Goal: Obtain resource: Obtain resource

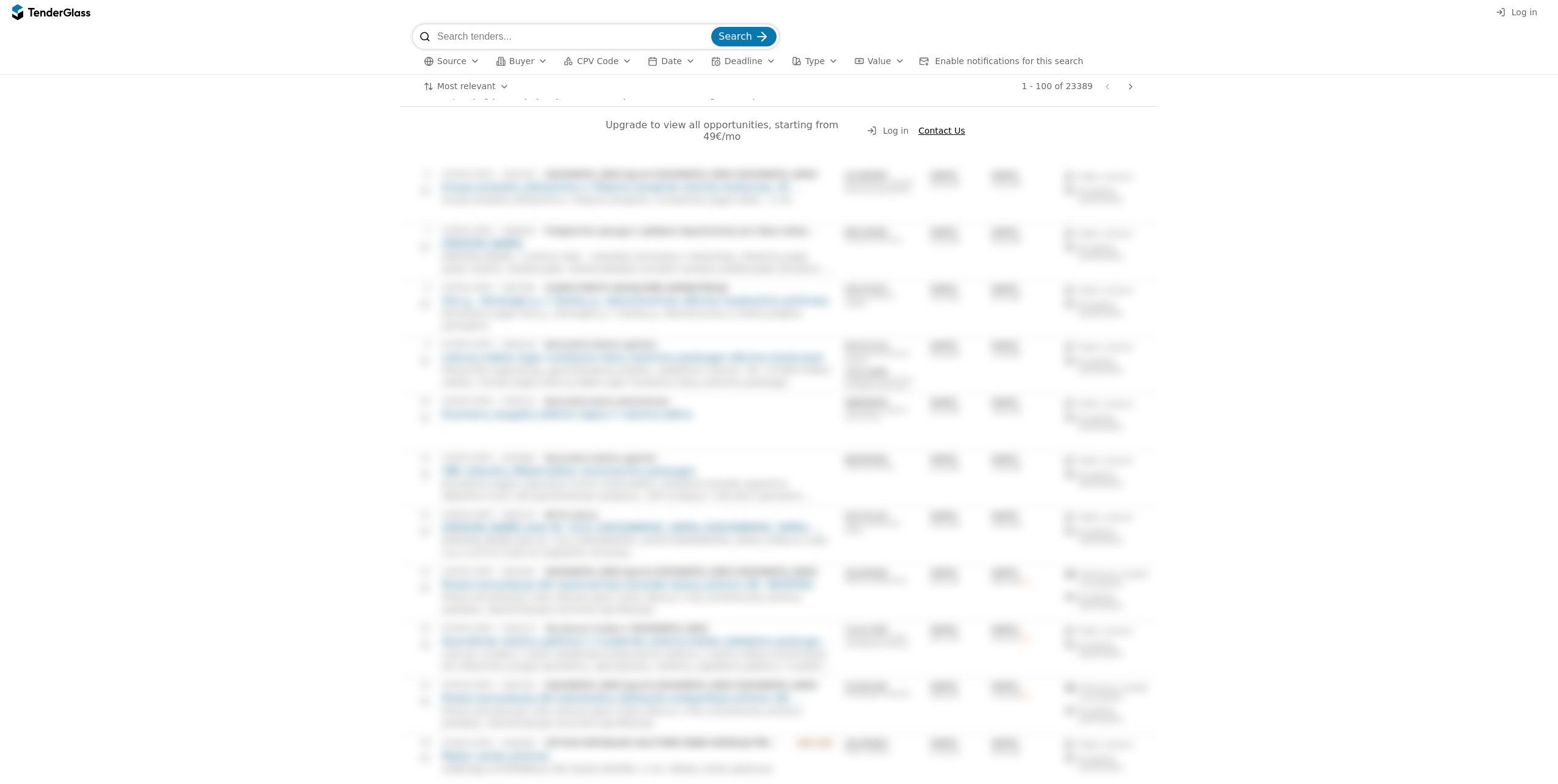
scroll to position [305, 0]
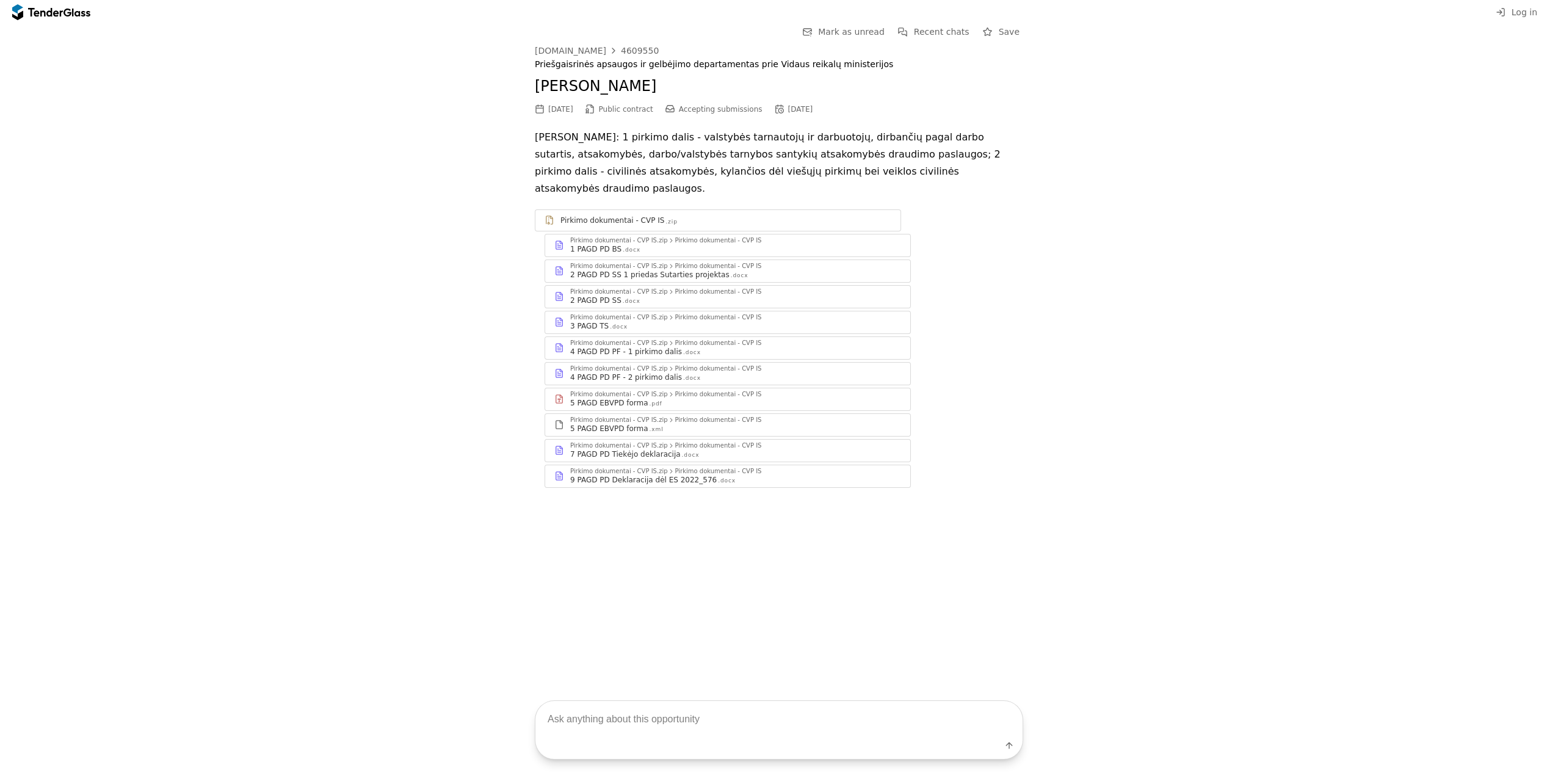
click at [610, 323] on div ".docx" at bounding box center [619, 327] width 18 height 8
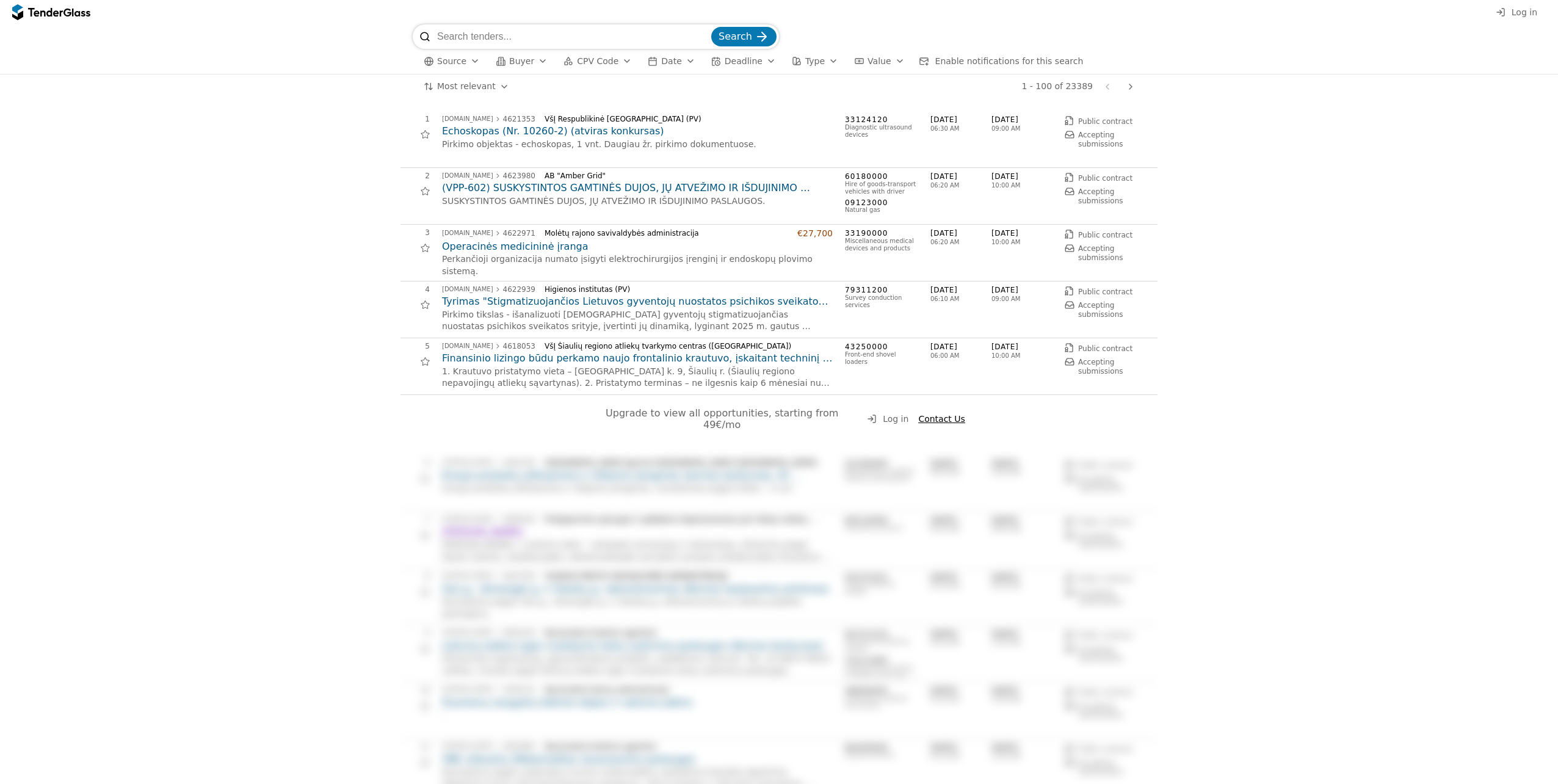
click at [614, 307] on h2 "Tyrimas "Stigmatizuojančios Lietuvos gyventojų nuostatos psichikos sveikatos sr…" at bounding box center [637, 302] width 391 height 13
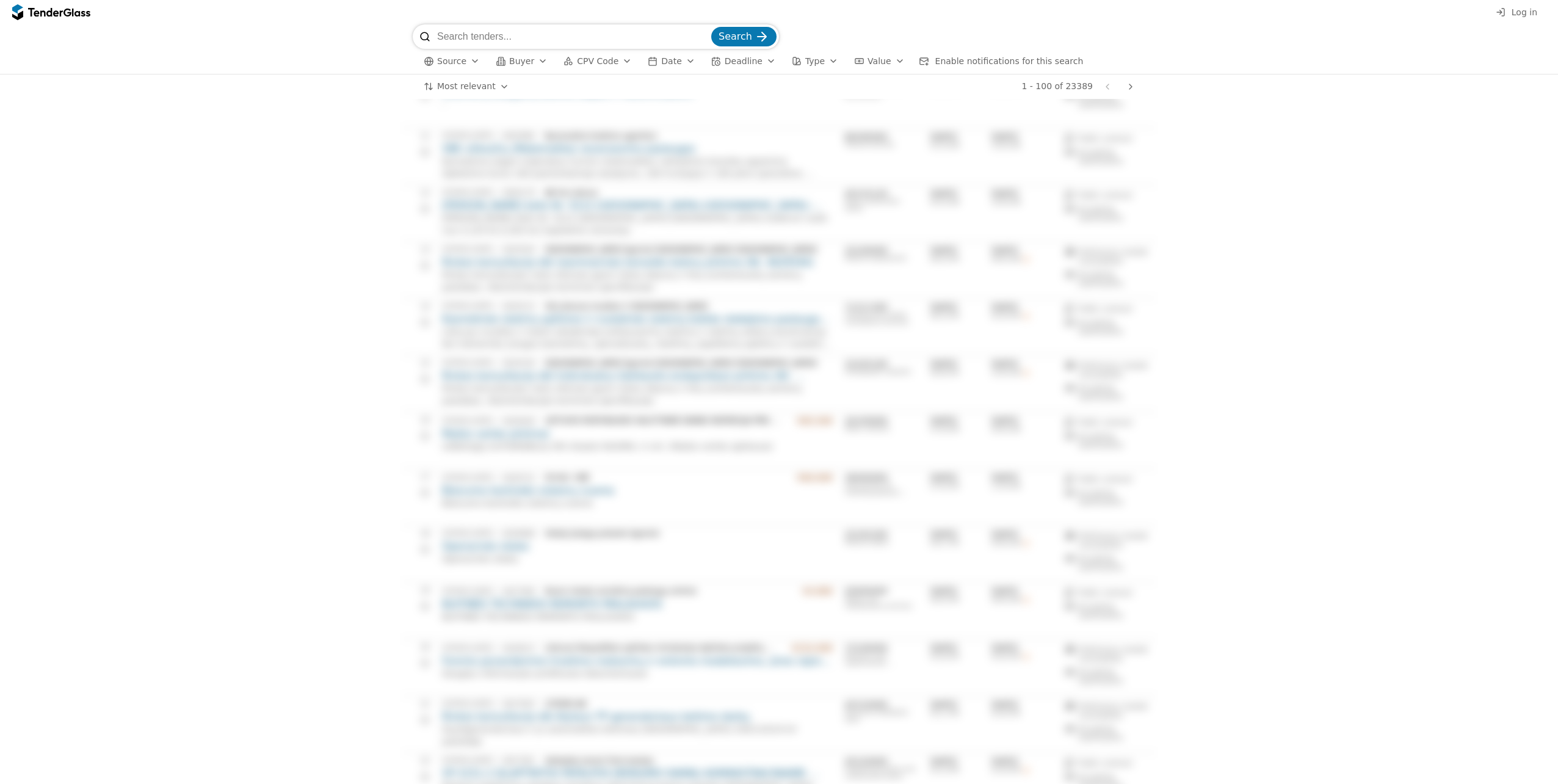
scroll to position [793, 0]
